Goal: Information Seeking & Learning: Learn about a topic

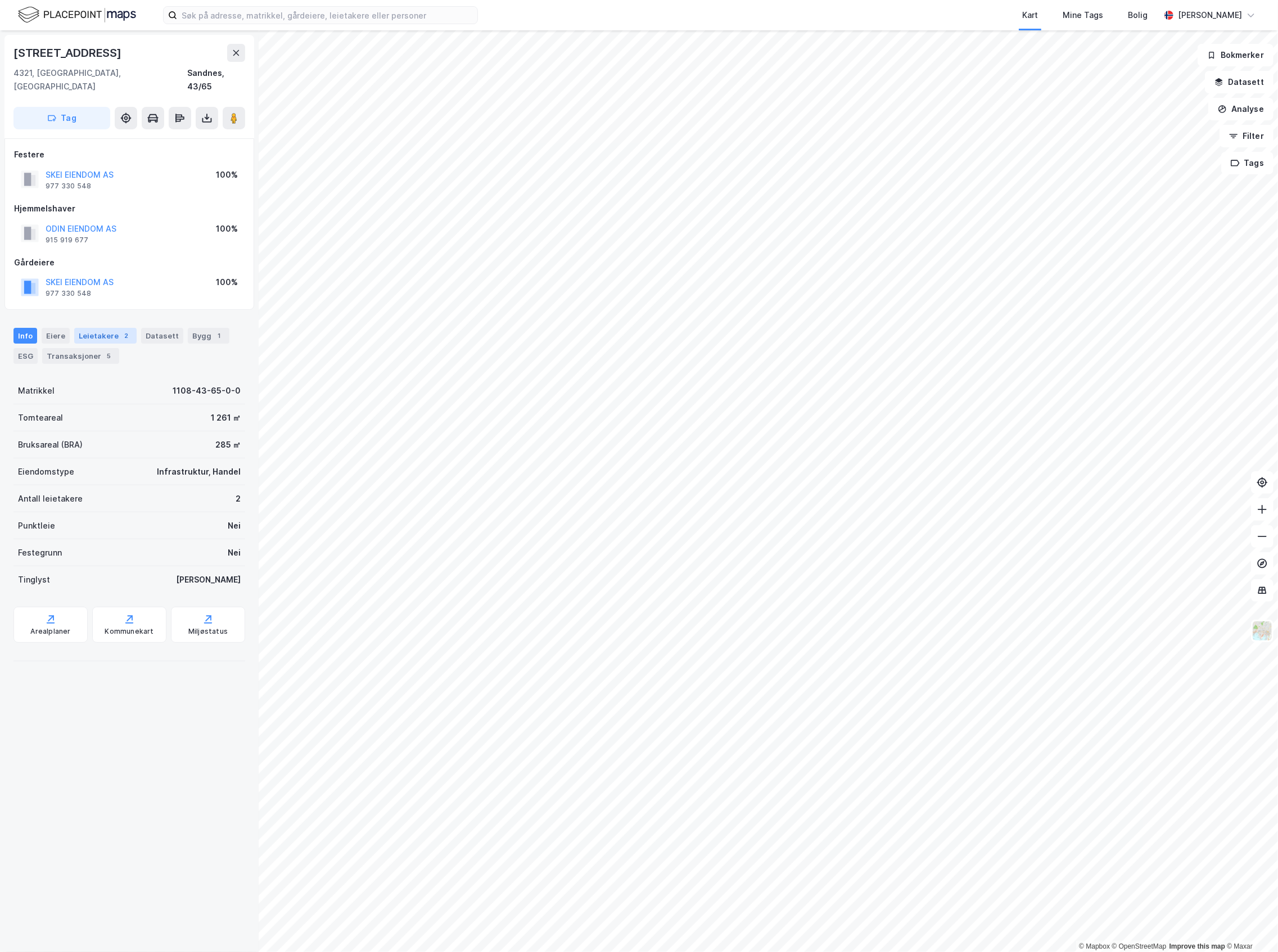
click at [94, 328] on div "Leietakere 2" at bounding box center [105, 336] width 62 height 16
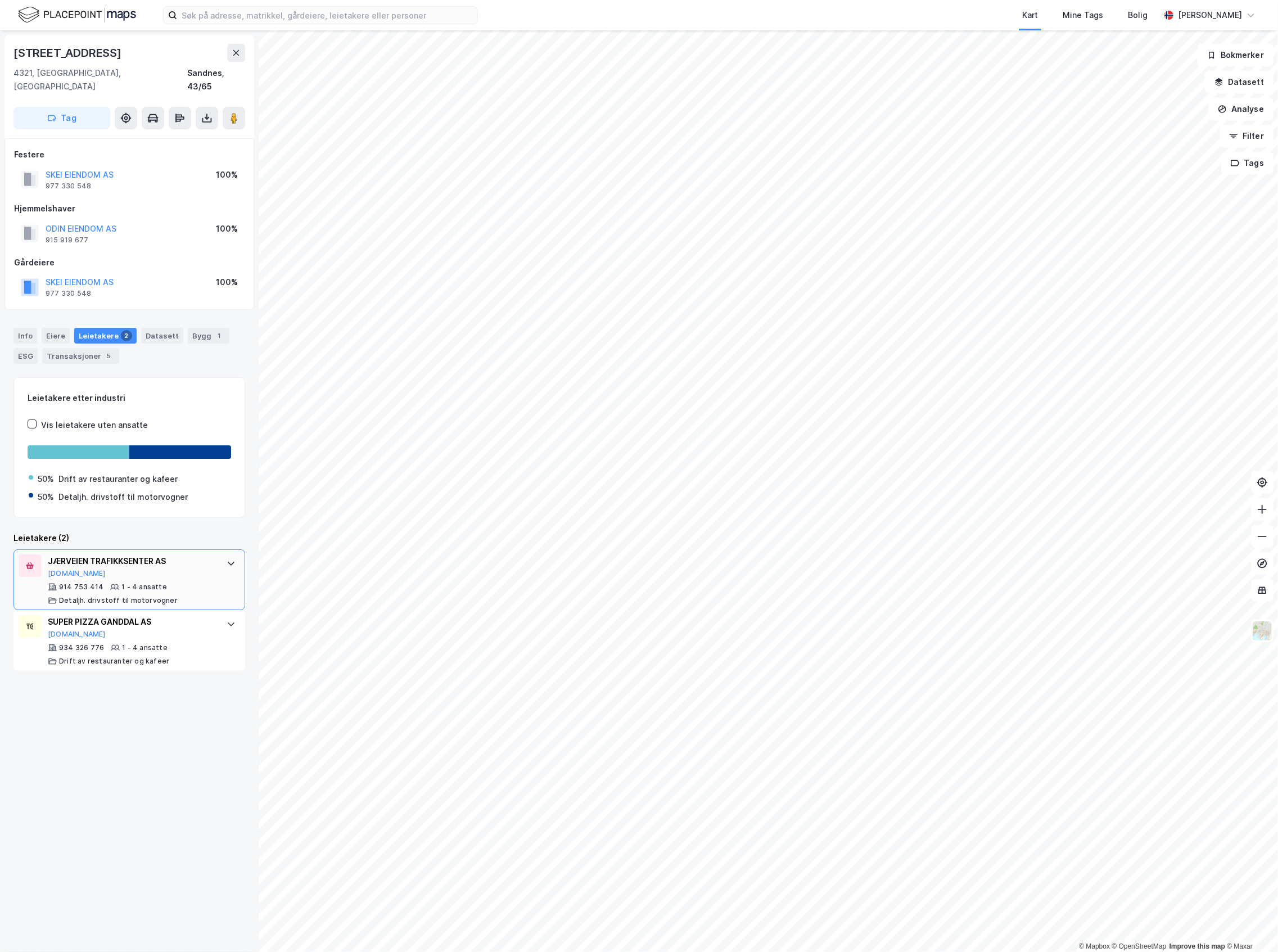
click at [172, 557] on div "JÆRVEIEN TRAFIKKSENTER AS [DOMAIN_NAME]" at bounding box center [132, 566] width 168 height 24
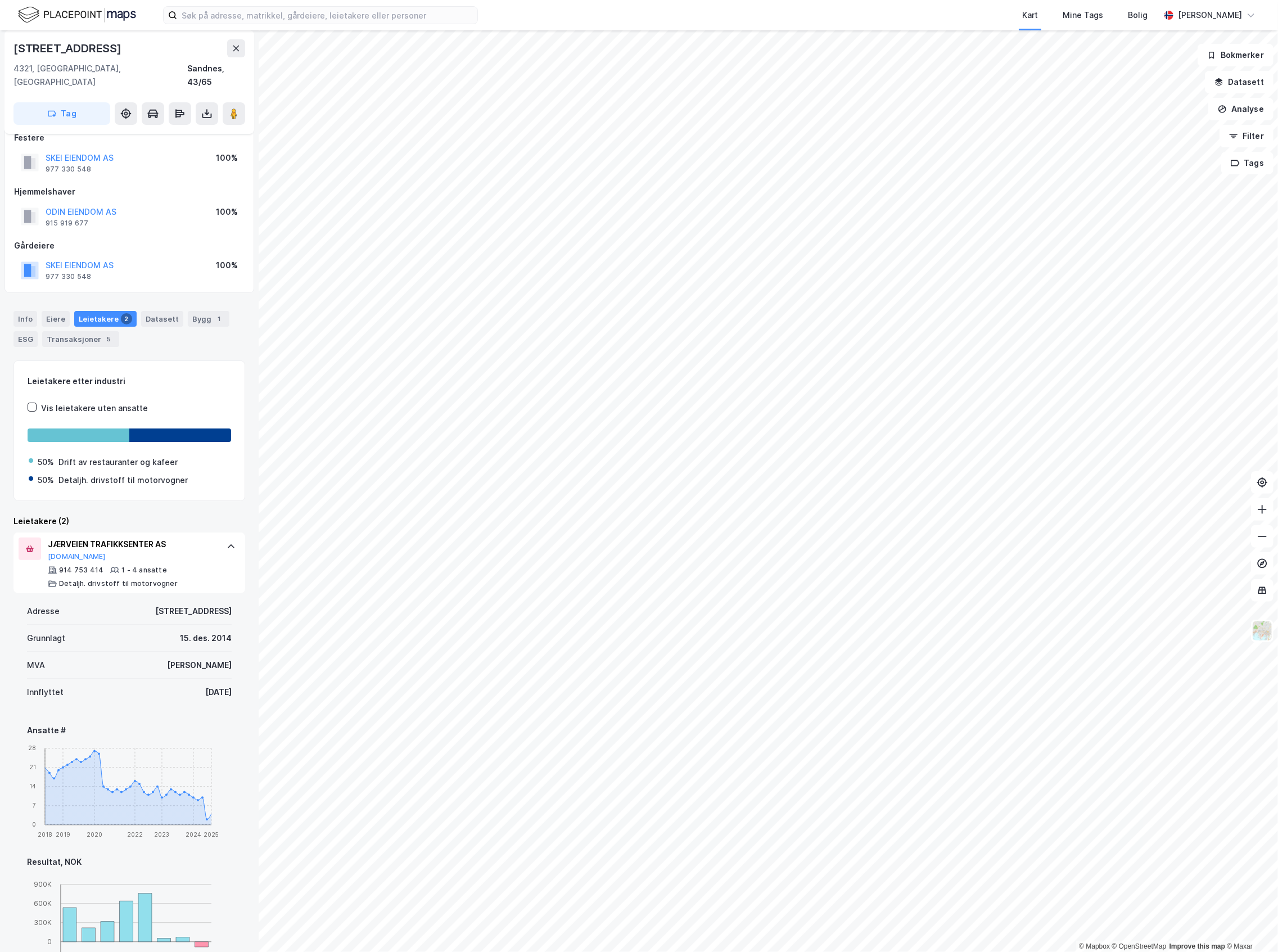
scroll to position [75, 0]
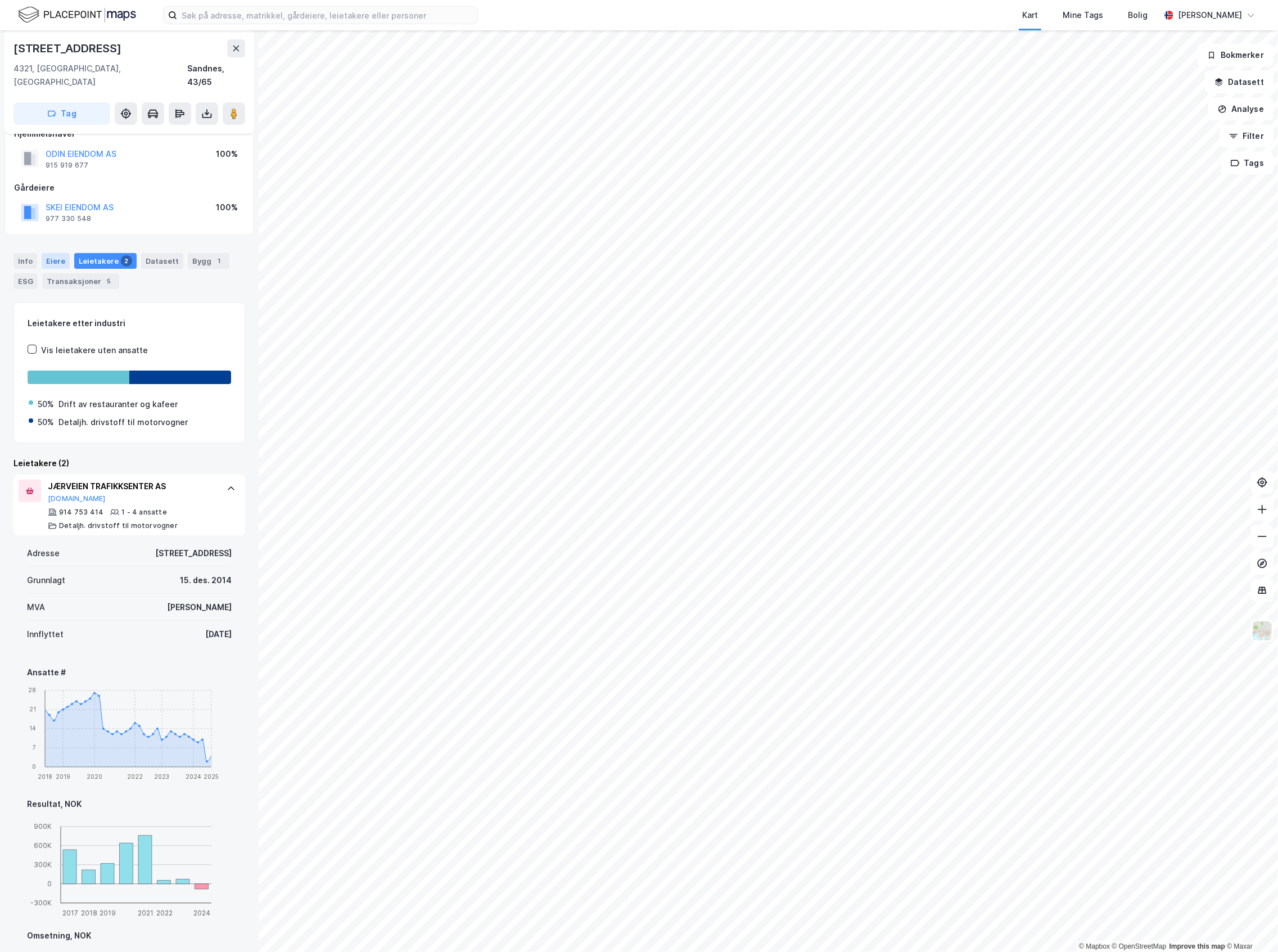
click at [50, 253] on div "Eiere" at bounding box center [55, 261] width 28 height 16
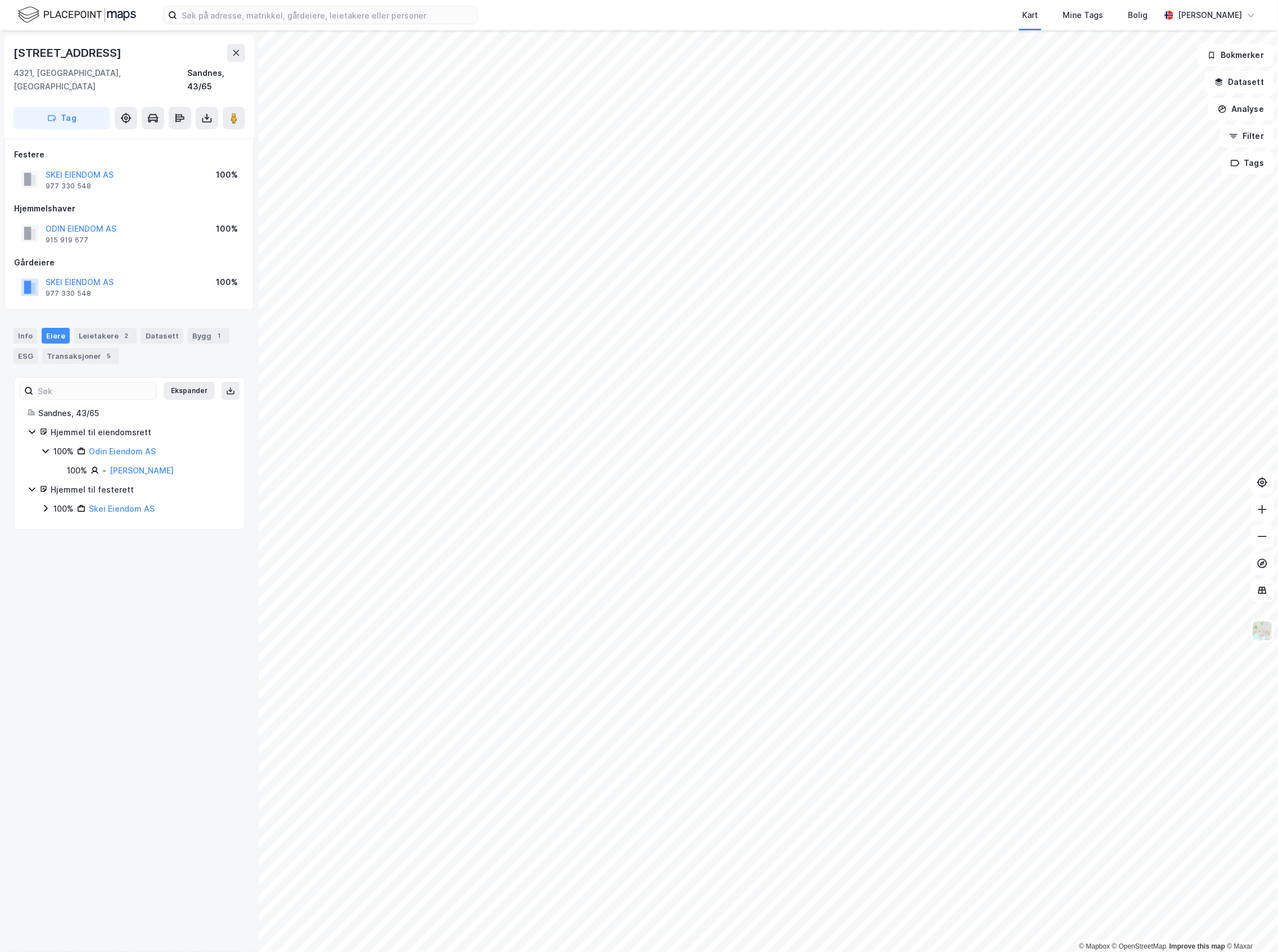
click at [47, 504] on icon at bounding box center [46, 508] width 9 height 9
click at [169, 523] on link "[PERSON_NAME]" at bounding box center [142, 528] width 64 height 10
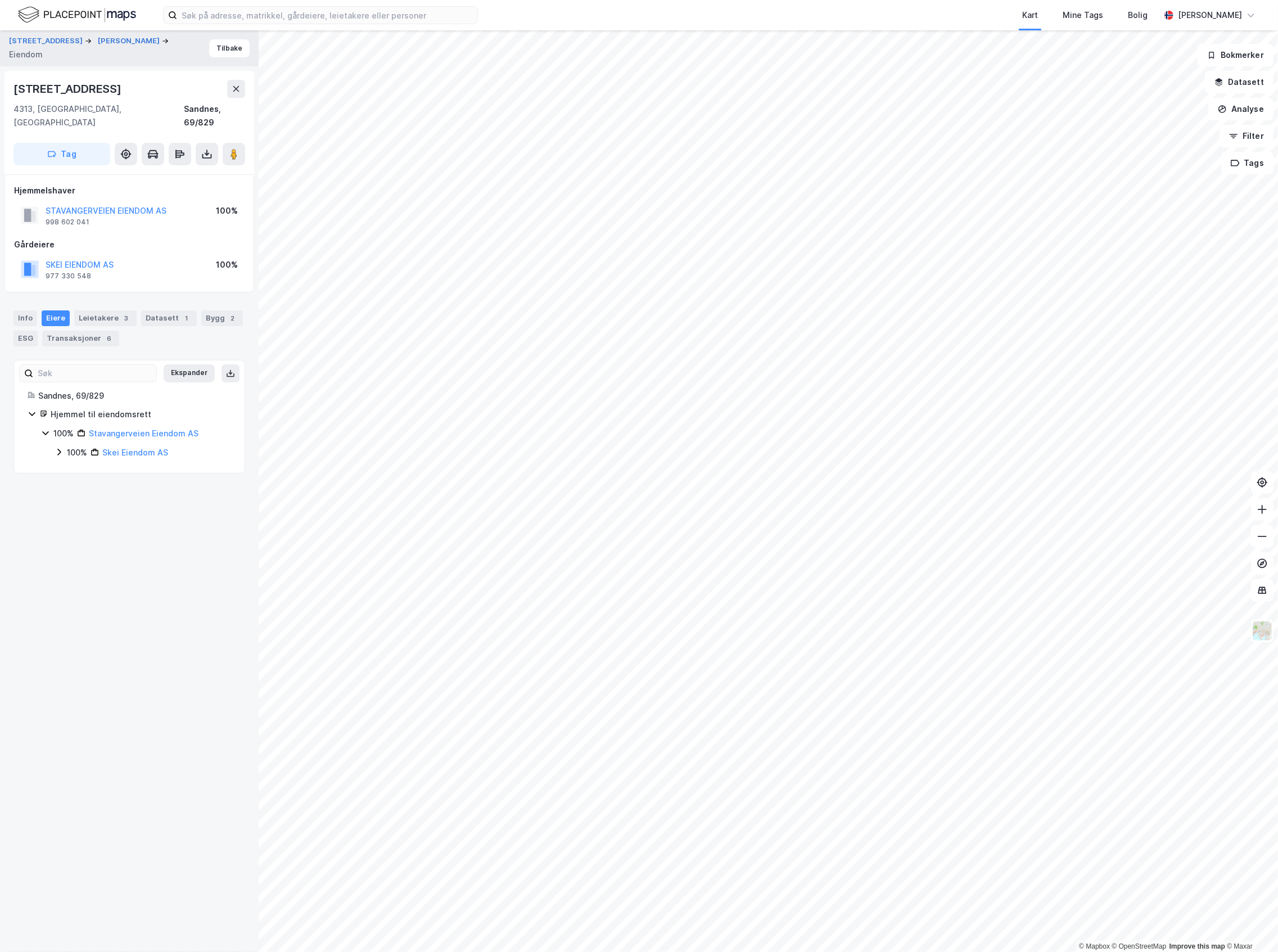
click at [61, 448] on icon at bounding box center [59, 452] width 9 height 9
click at [104, 333] on div "6" at bounding box center [109, 338] width 11 height 11
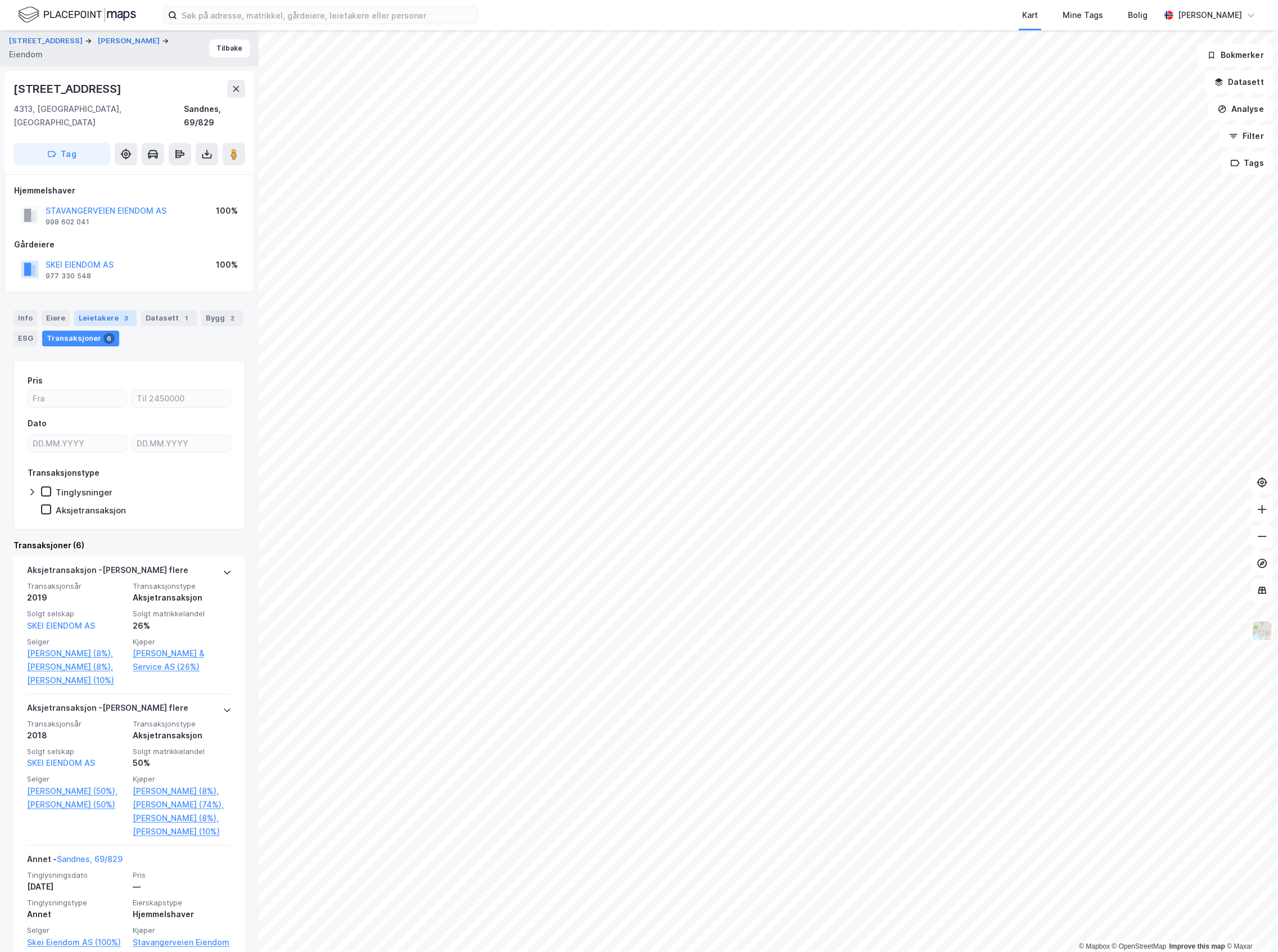
click at [121, 313] on div "3" at bounding box center [126, 318] width 11 height 11
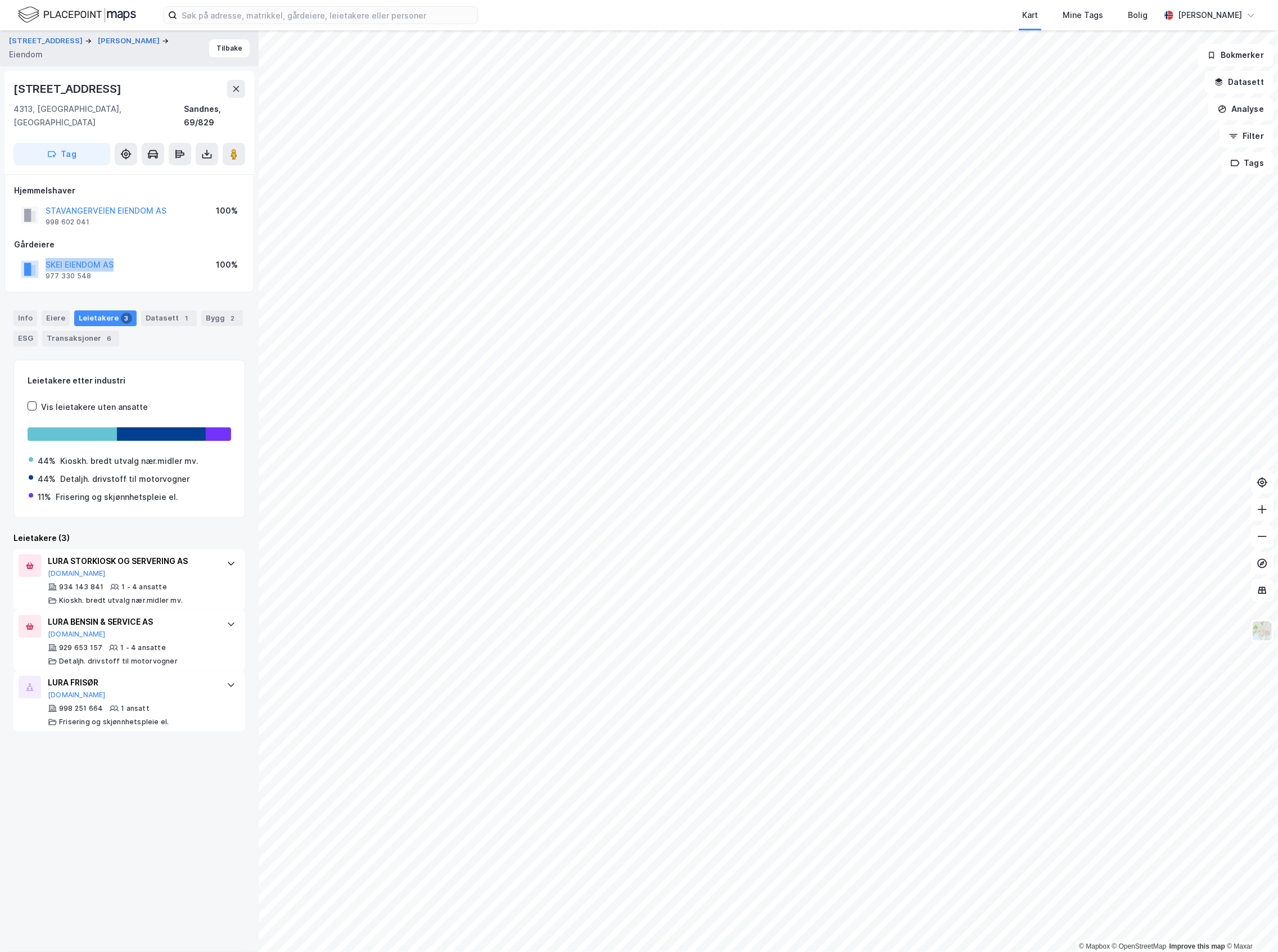
drag, startPoint x: 125, startPoint y: 246, endPoint x: 41, endPoint y: 250, distance: 84.1
click at [41, 256] on div "SKEI EIENDOM AS 977 330 548 100%" at bounding box center [129, 269] width 231 height 27
copy button "SKEI EIENDOM AS"
drag, startPoint x: 160, startPoint y: 612, endPoint x: 47, endPoint y: 612, distance: 113.0
click at [47, 612] on div "LURA BENSIN & SERVICE AS [DOMAIN_NAME] 929 653 157 1 - 4 ansatte Detaljh. drivs…" at bounding box center [129, 640] width 231 height 61
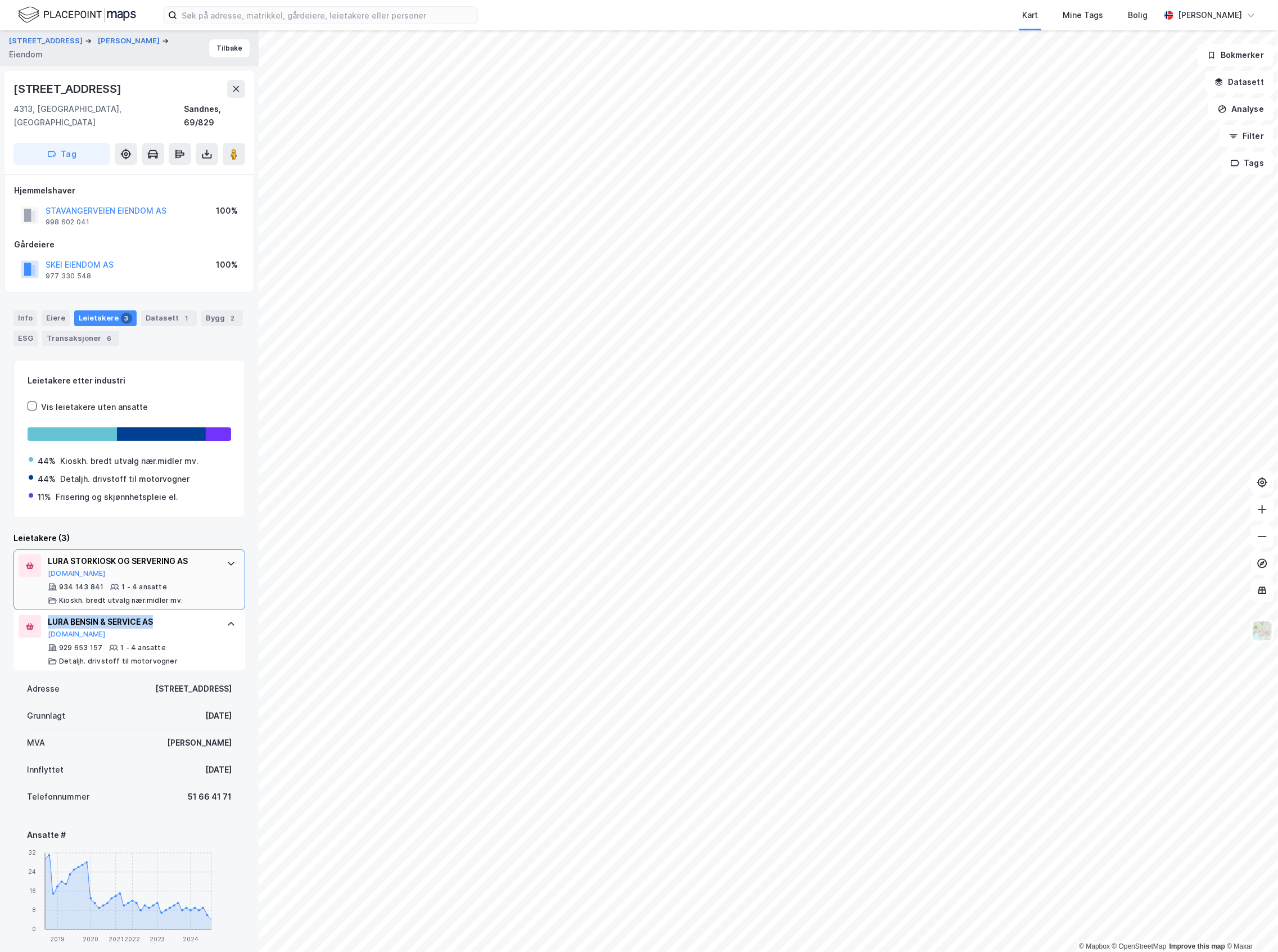
copy div "LURA BENSIN & SERVICE AS"
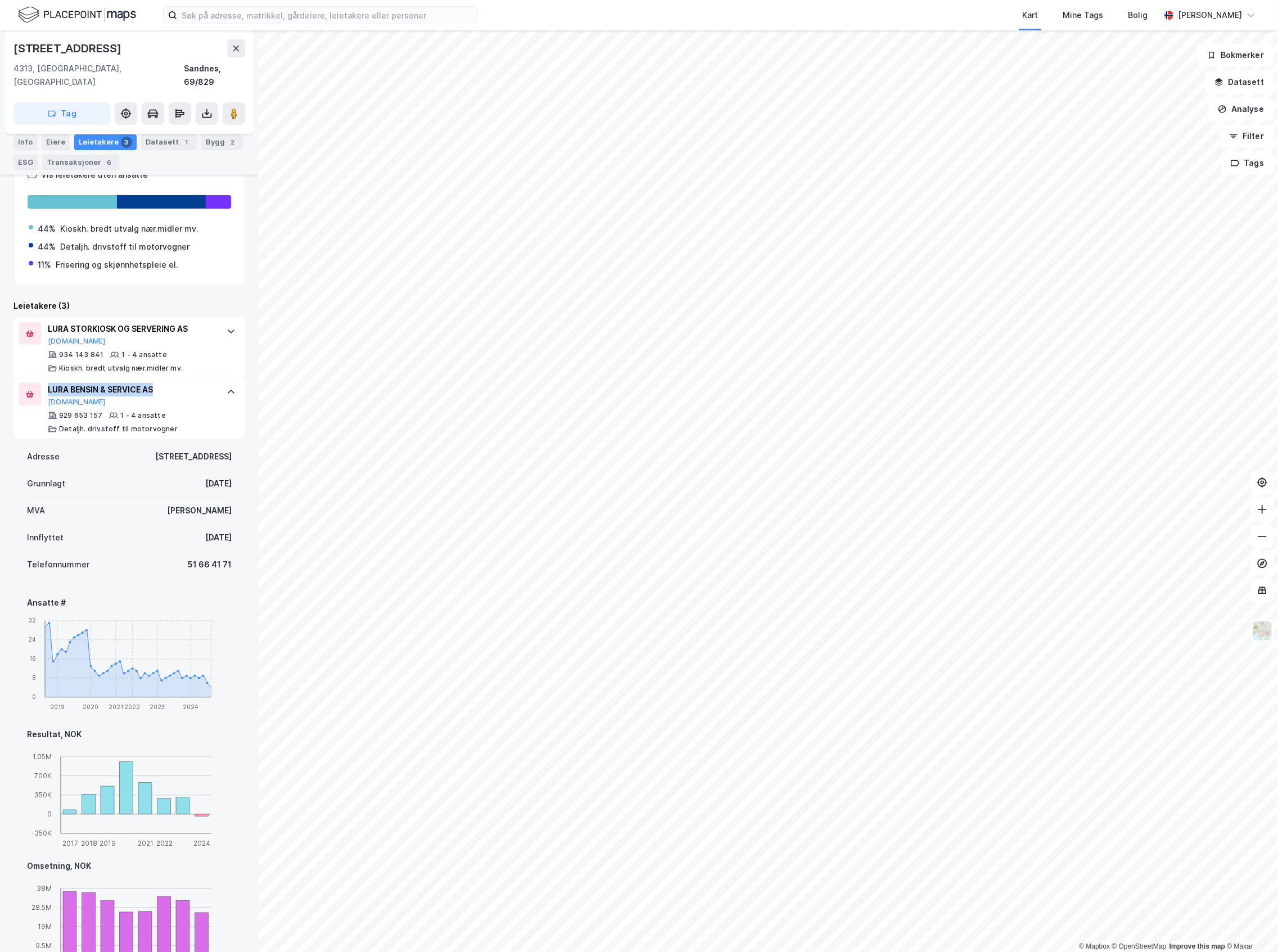
scroll to position [225, 0]
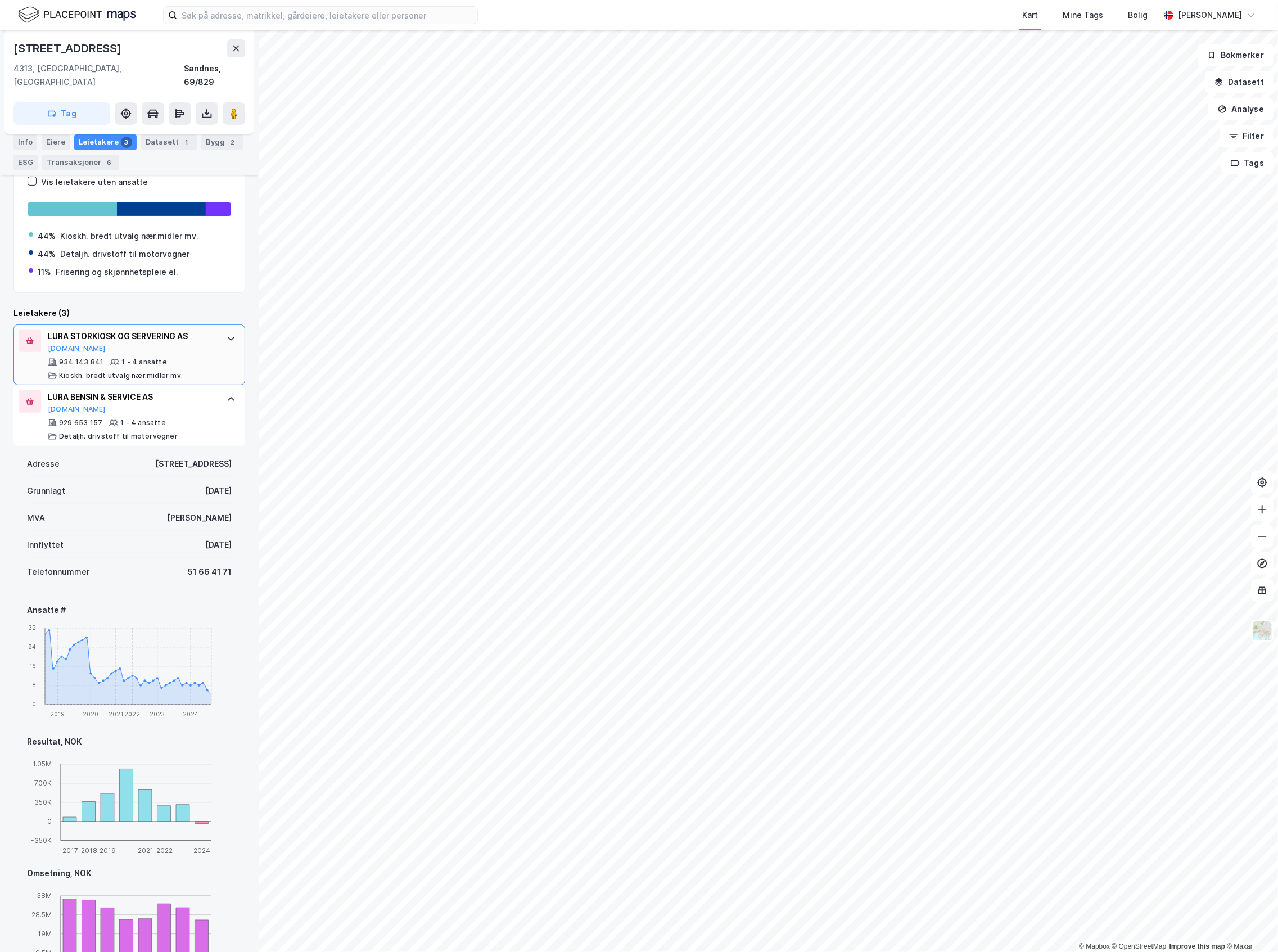
click at [211, 367] on div "LURA STORKIOSK OG SERVERING AS [DOMAIN_NAME] 934 143 841 1 - 4 ansatte [PERSON_…" at bounding box center [129, 355] width 231 height 61
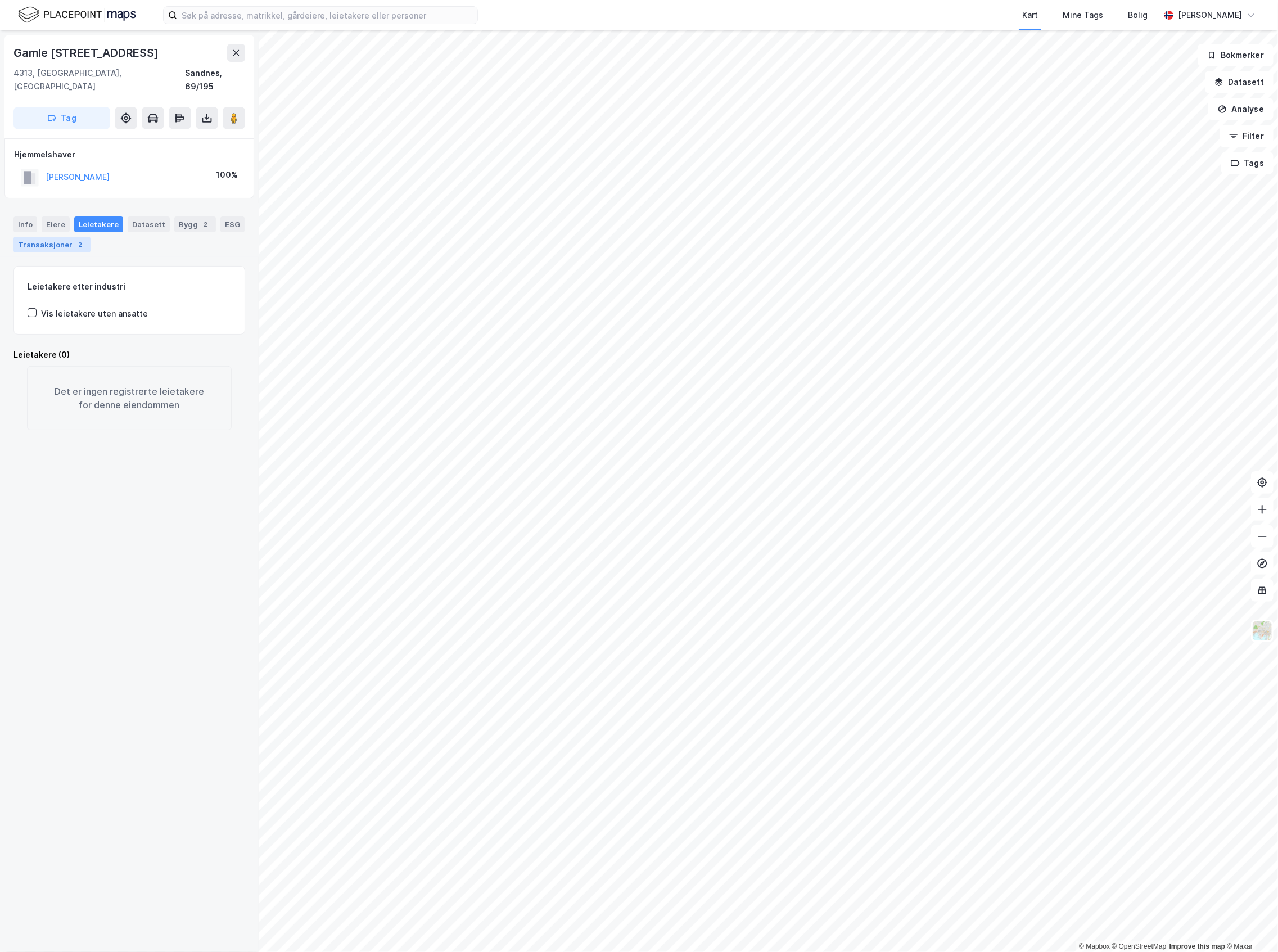
click at [90, 237] on div "Transaksjoner 2" at bounding box center [52, 245] width 77 height 16
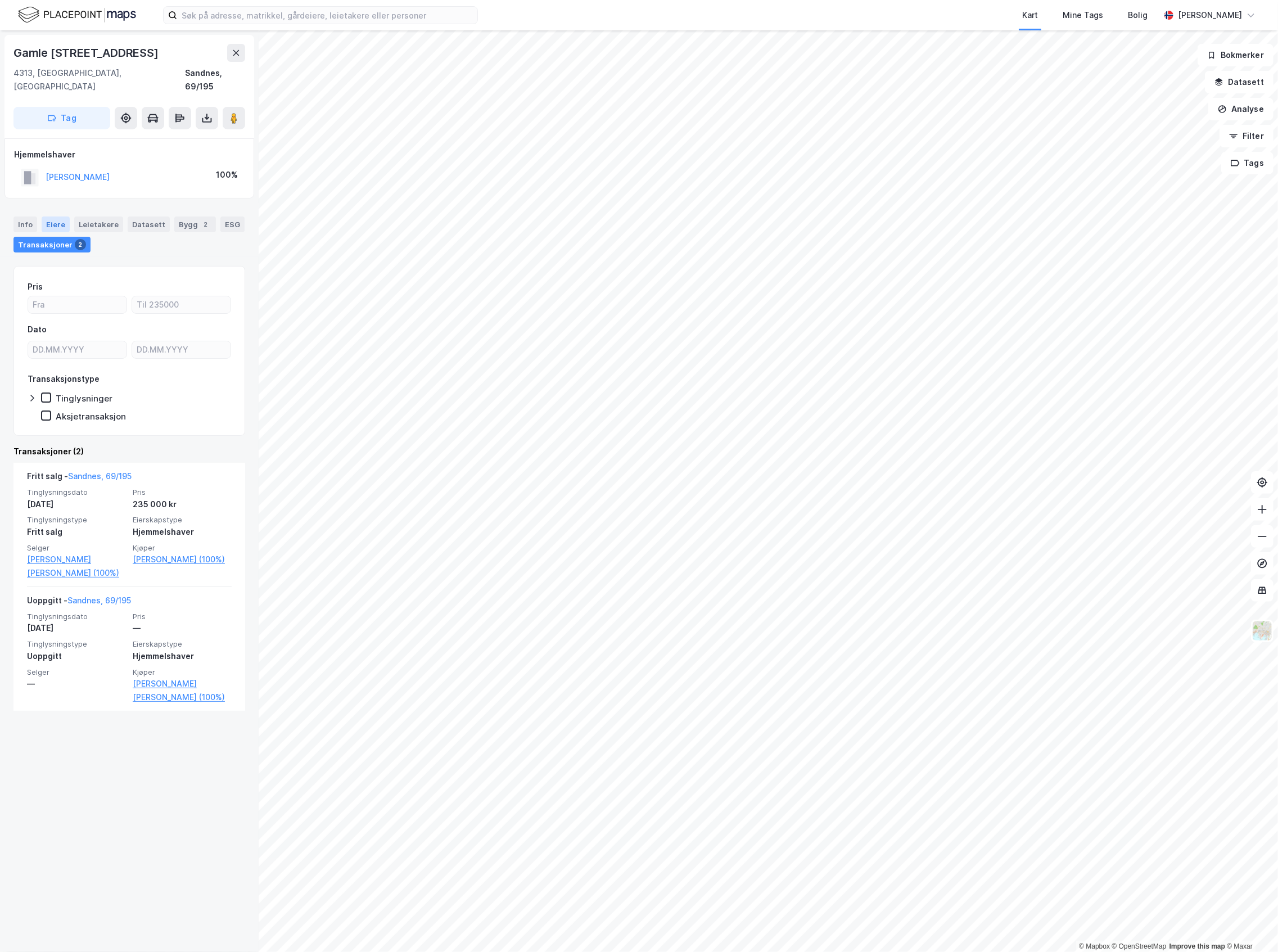
click at [50, 216] on div "Eiere" at bounding box center [55, 224] width 28 height 16
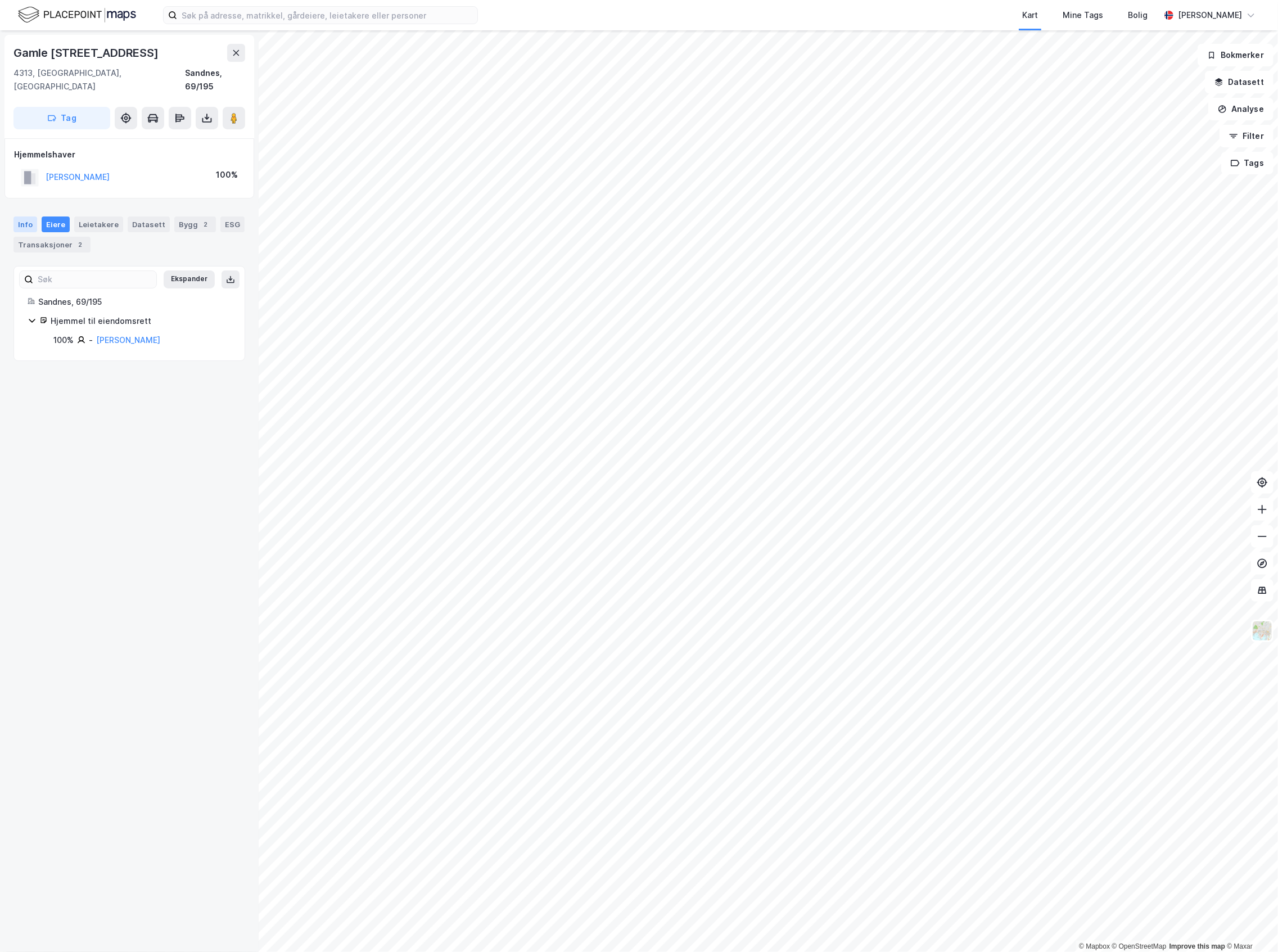
click at [27, 216] on div "Info" at bounding box center [26, 224] width 24 height 16
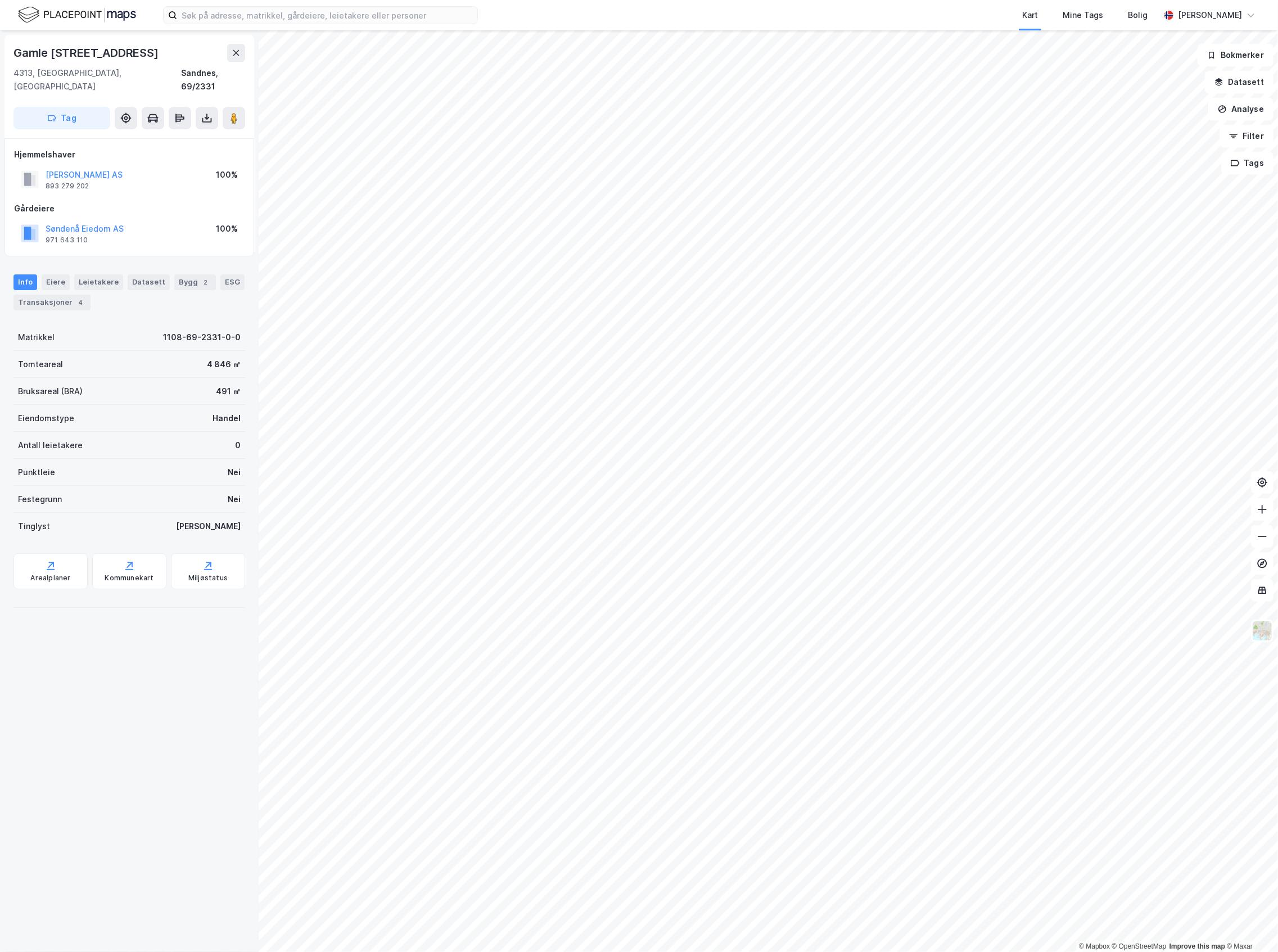
click at [70, 16] on img at bounding box center [77, 15] width 118 height 20
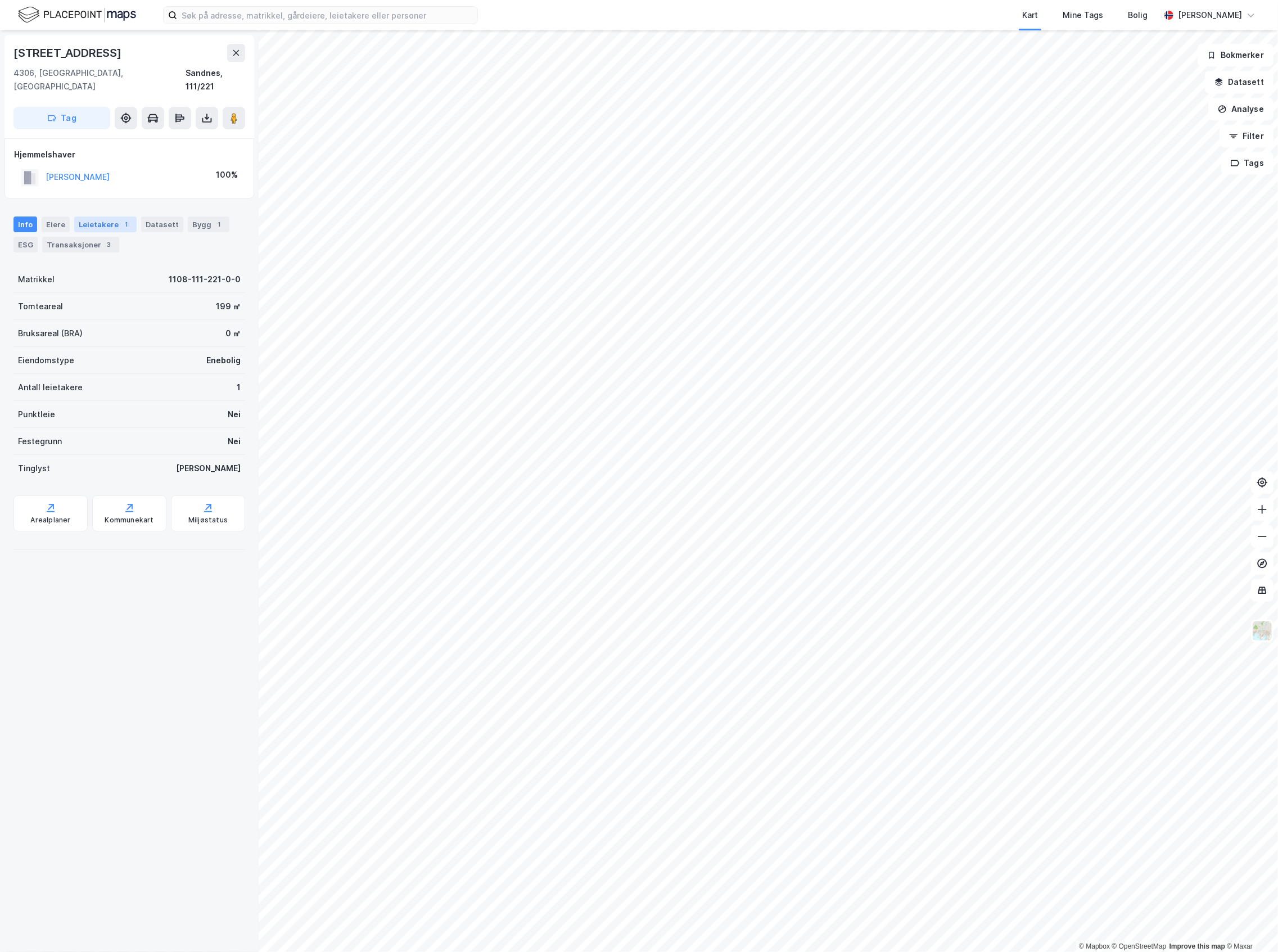
click at [99, 216] on div "Leietakere 1" at bounding box center [105, 224] width 62 height 16
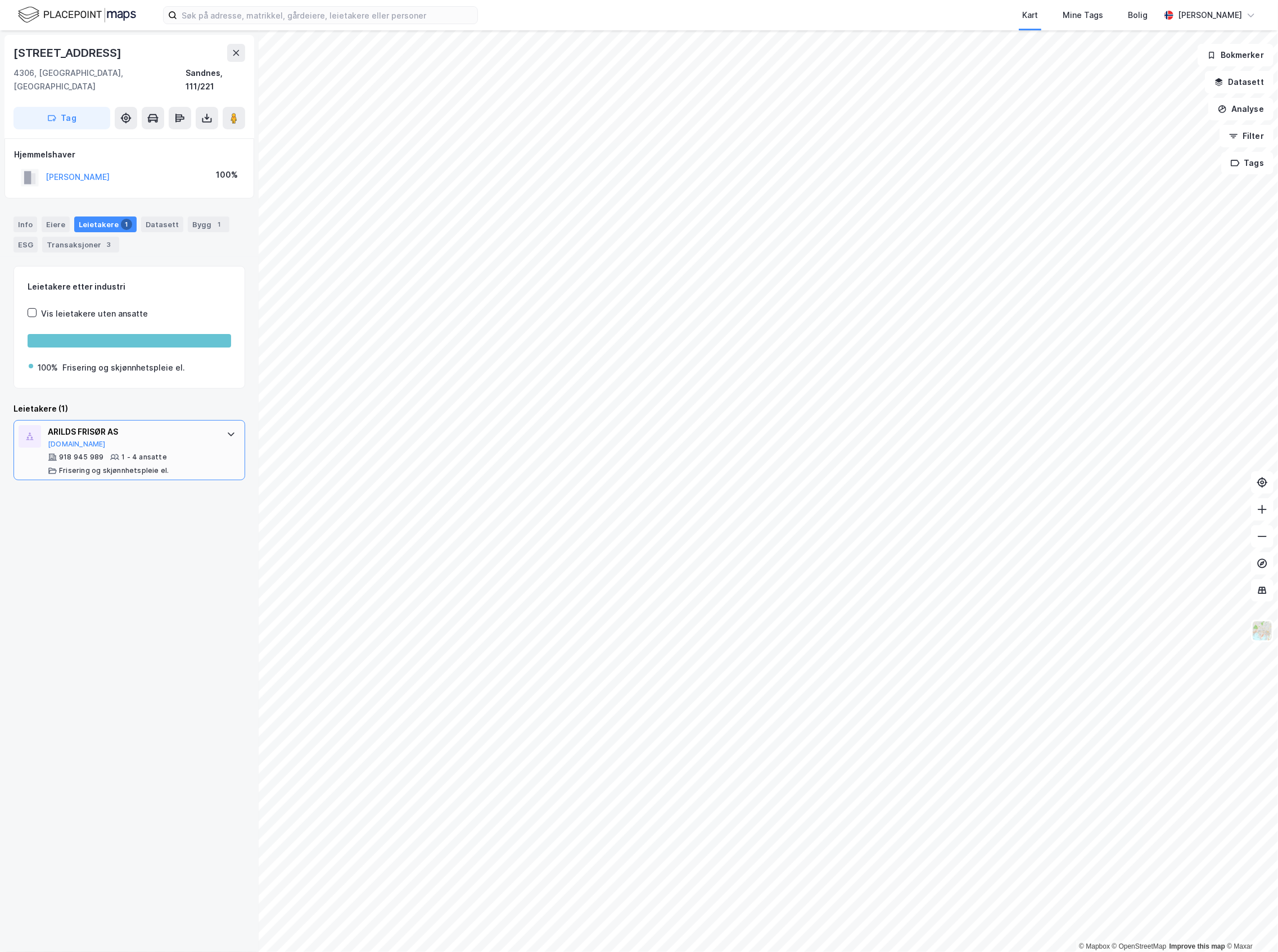
click at [136, 420] on div "ARILDS FRISØR AS [DOMAIN_NAME] 918 945 989 1 - 4 ansatte Frisering og skjønnhet…" at bounding box center [129, 450] width 231 height 61
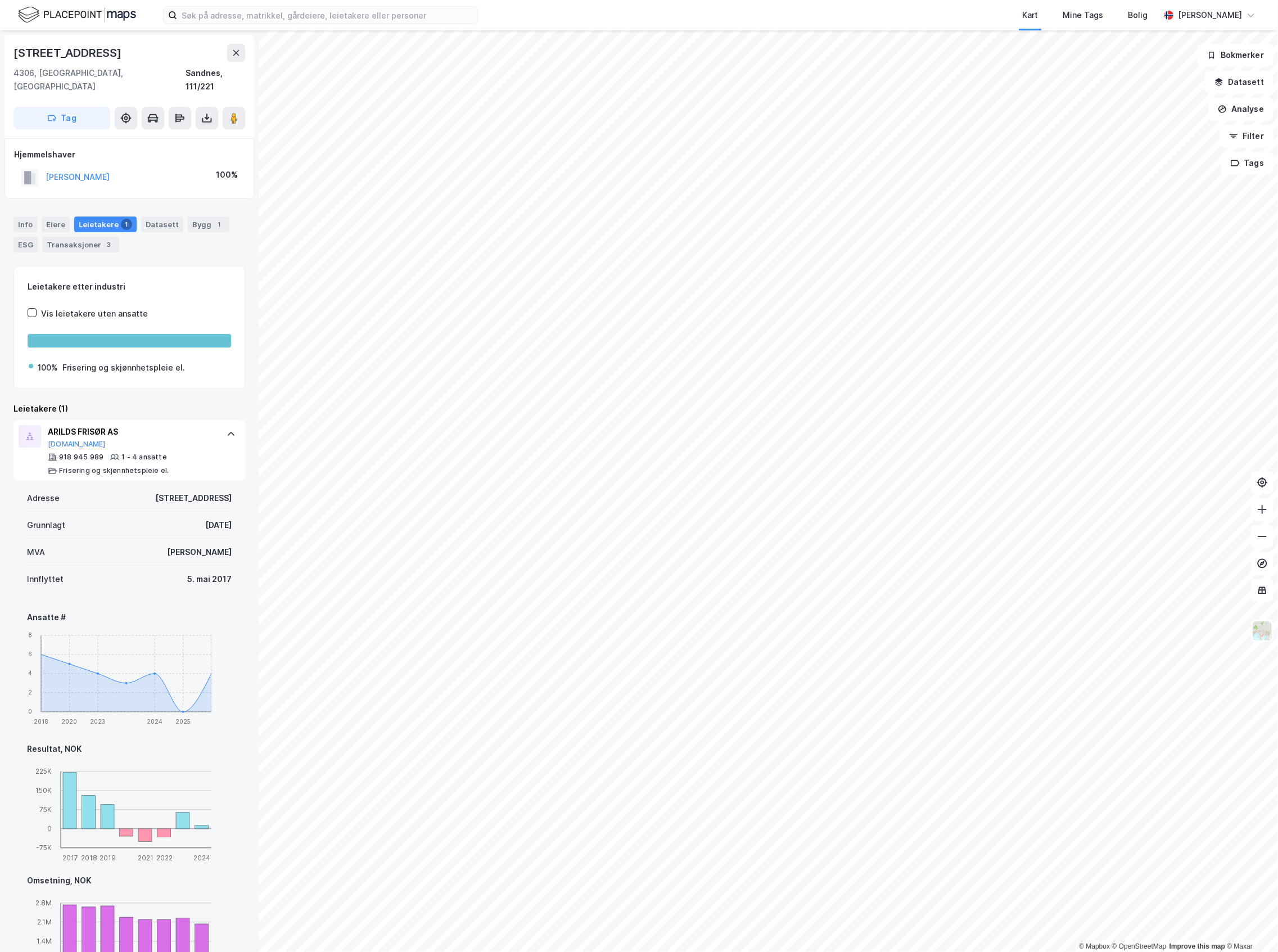
click at [104, 18] on img at bounding box center [77, 15] width 118 height 20
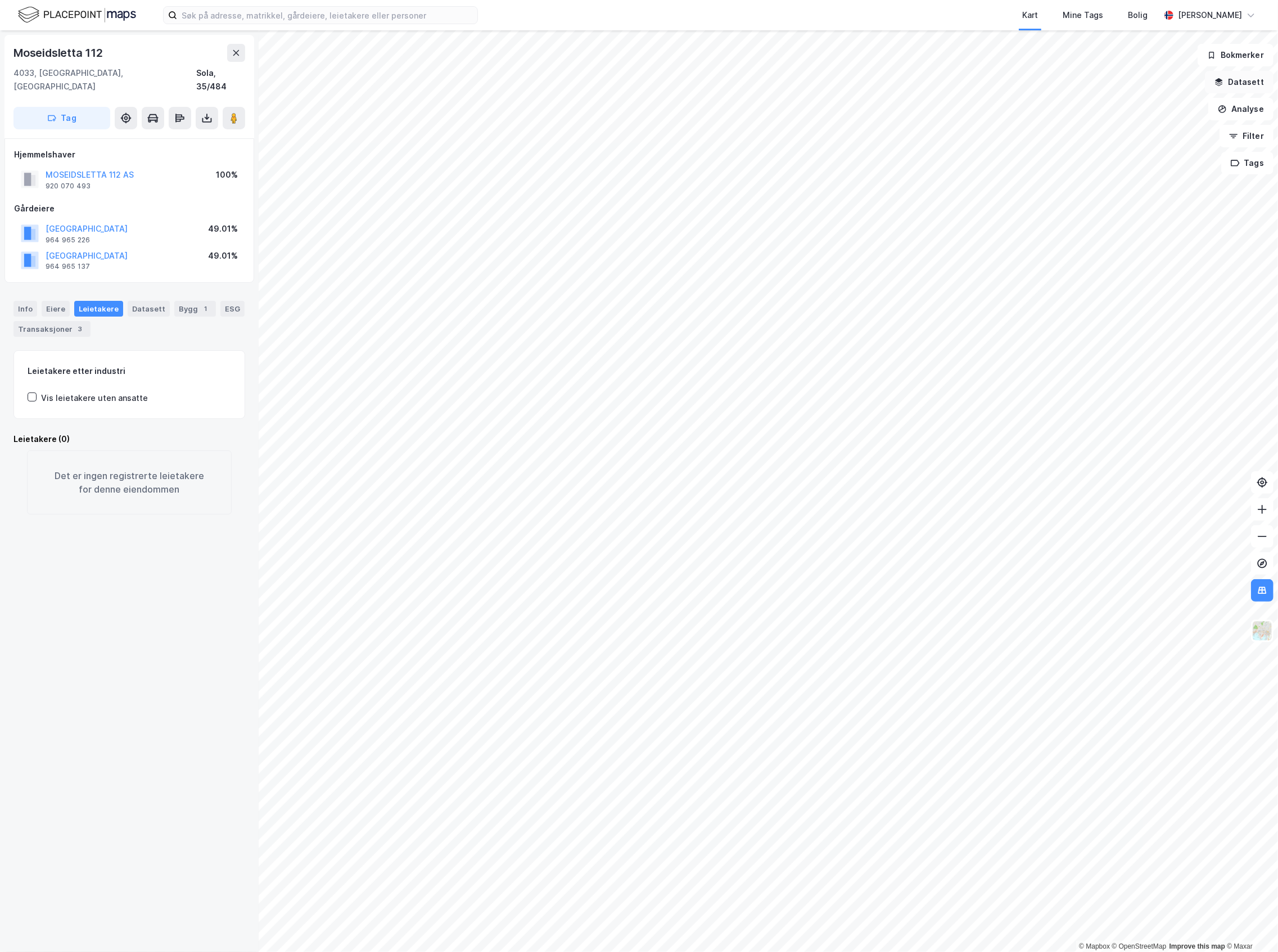
click at [1268, 85] on button "Datasett" at bounding box center [1239, 82] width 69 height 22
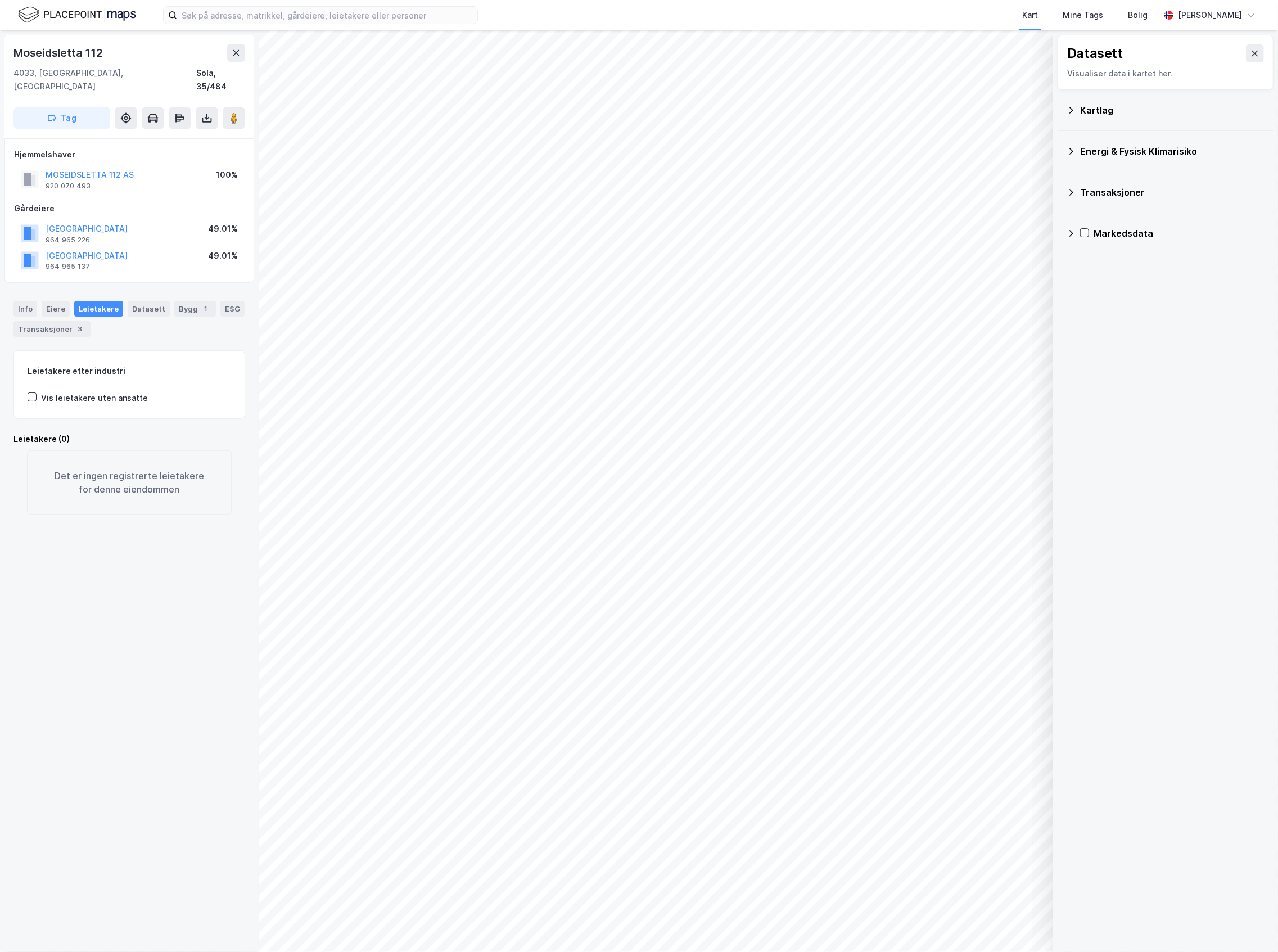
click at [1168, 121] on div "Kartlag" at bounding box center [1166, 109] width 198 height 27
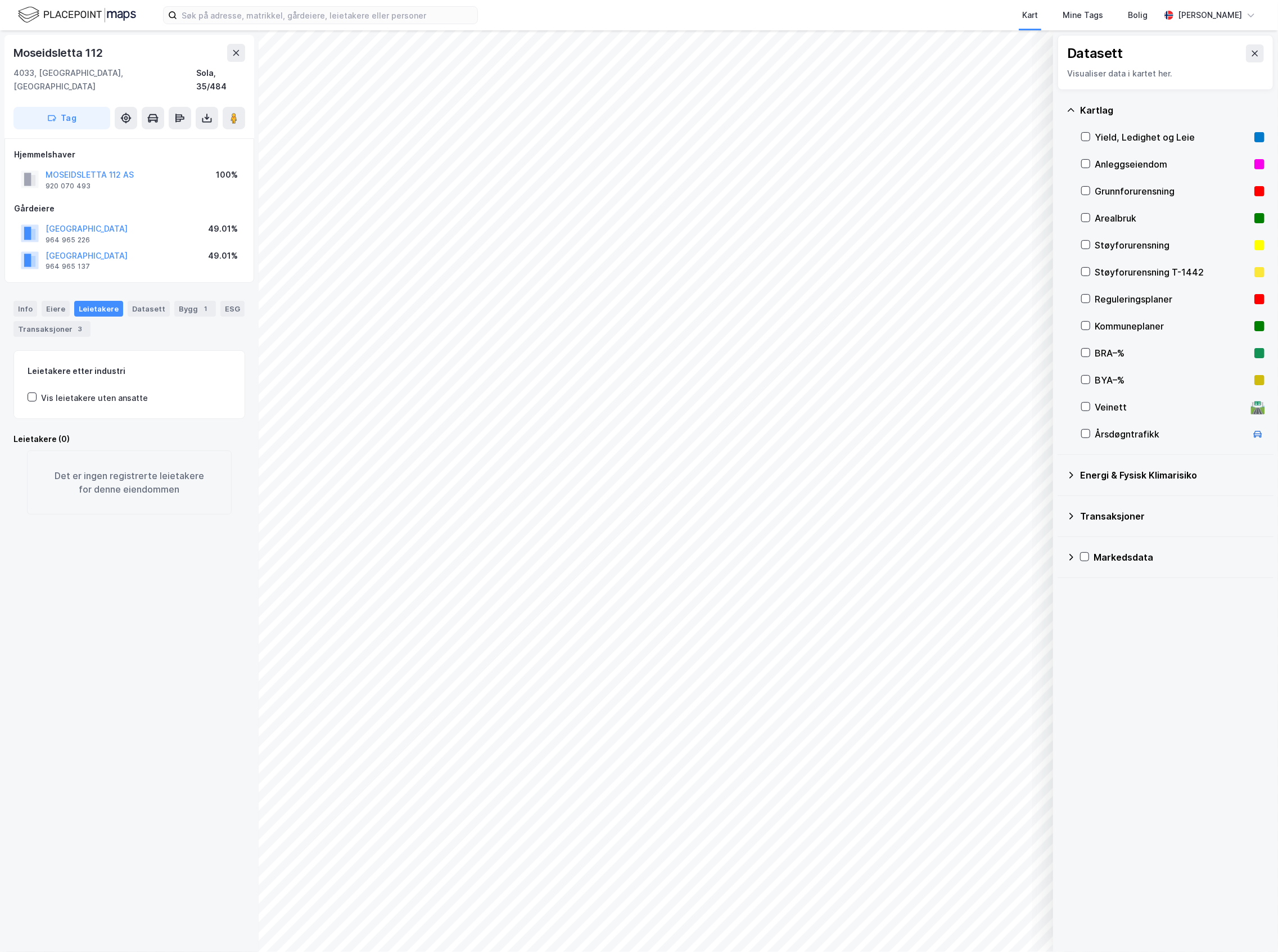
click at [1153, 302] on div "Reguleringsplaner" at bounding box center [1172, 299] width 155 height 14
click at [1157, 315] on div "Kommuneplaner" at bounding box center [1173, 326] width 184 height 27
click at [1159, 317] on div "Kommuneplaner" at bounding box center [1173, 326] width 184 height 27
